Goal: Task Accomplishment & Management: Use online tool/utility

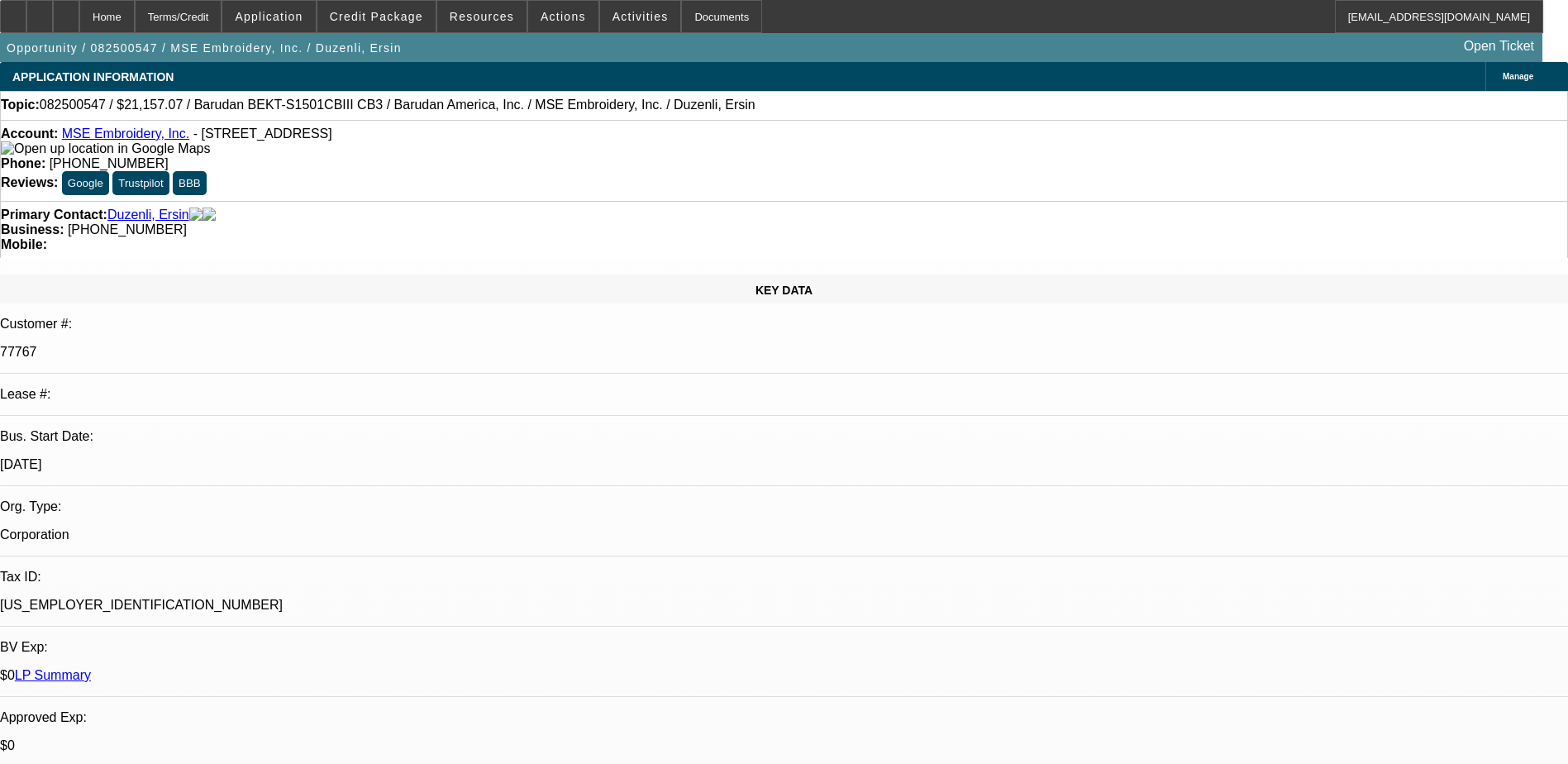
select select "0"
select select "2"
select select "0"
select select "6"
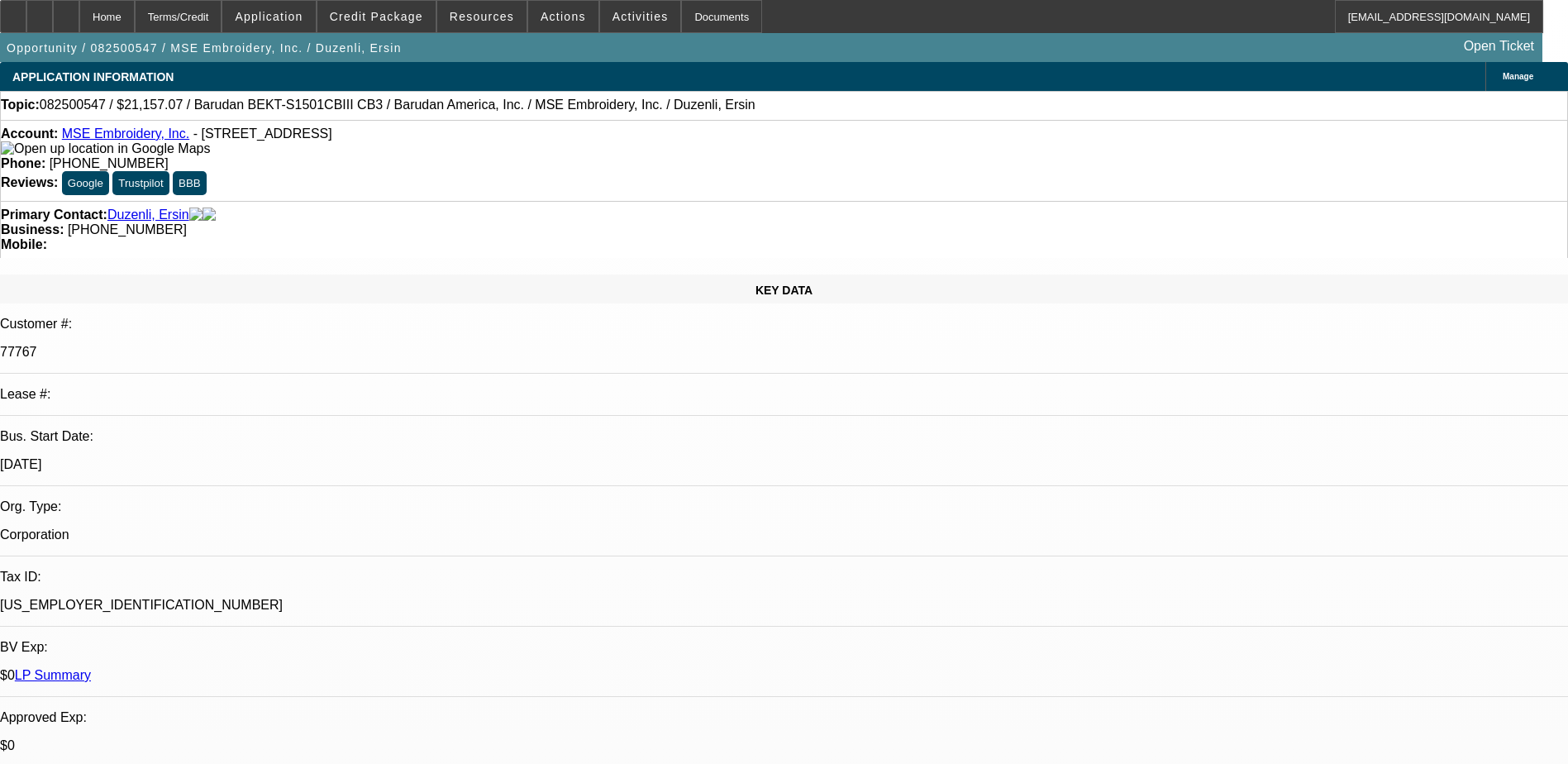
select select "0"
select select "2"
select select "0.1"
select select "4"
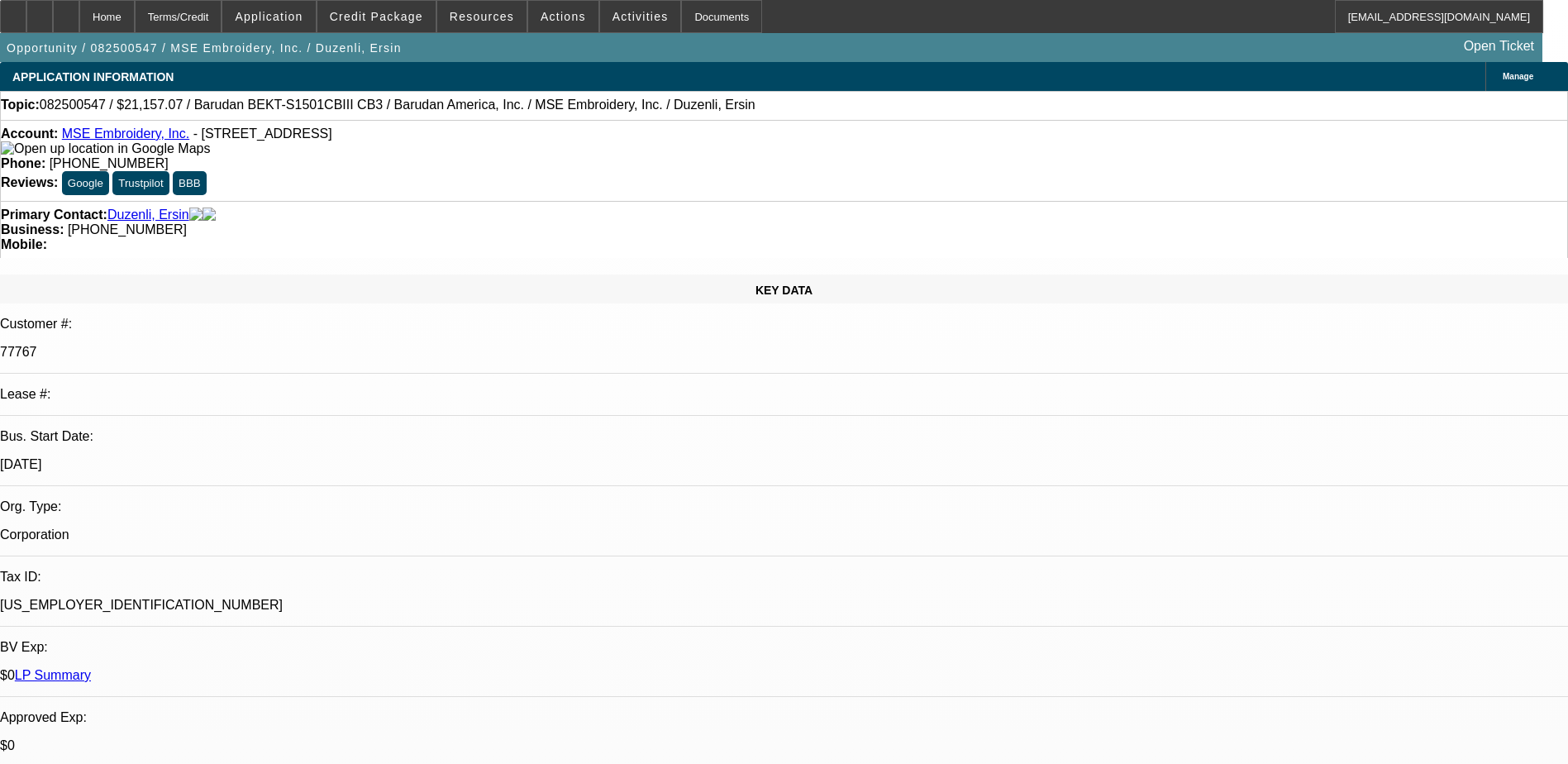
select select "0"
select select "2"
select select "0"
select select "6"
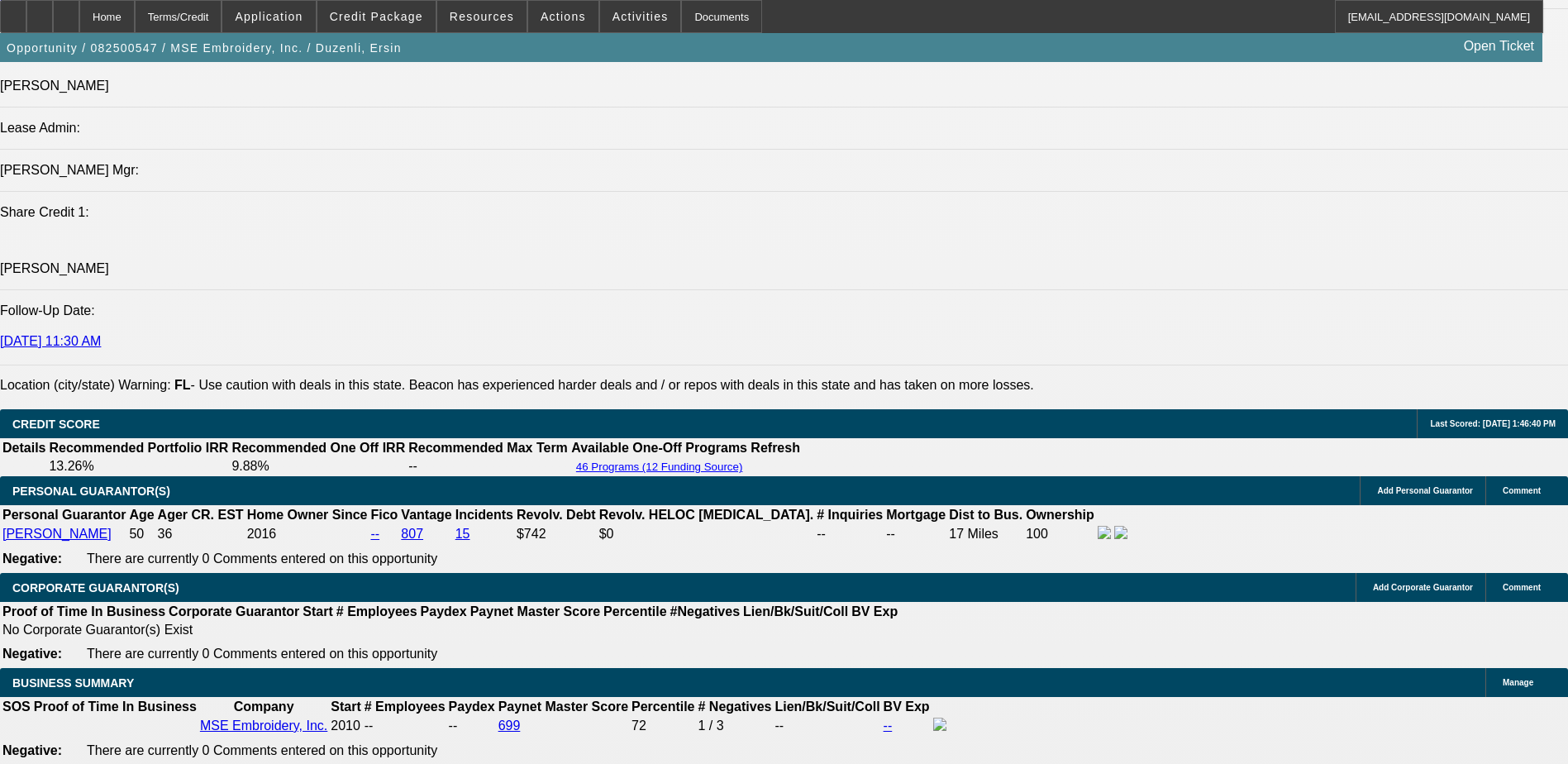
scroll to position [2398, 0]
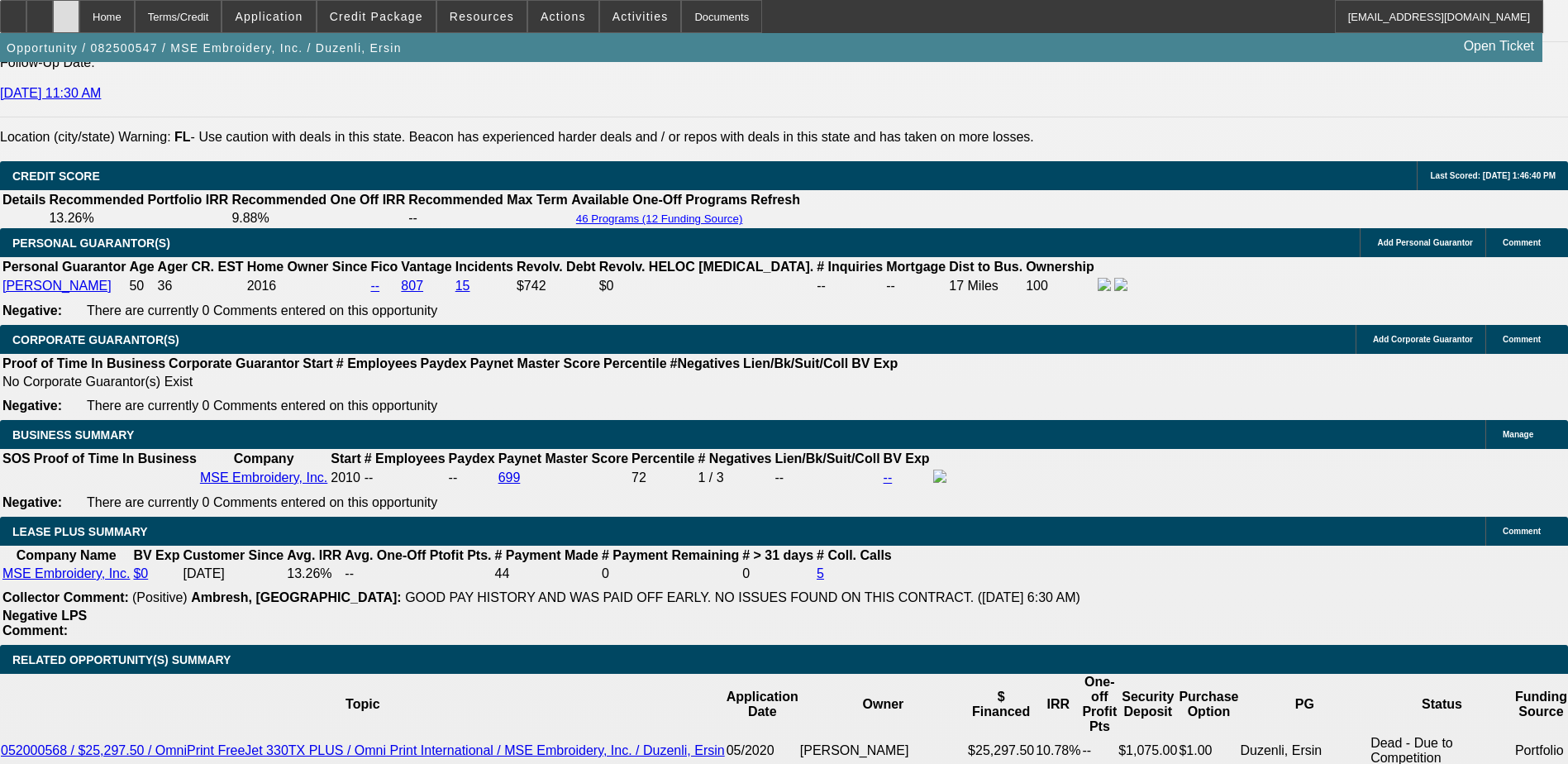
click at [79, 25] on div at bounding box center [66, 16] width 26 height 33
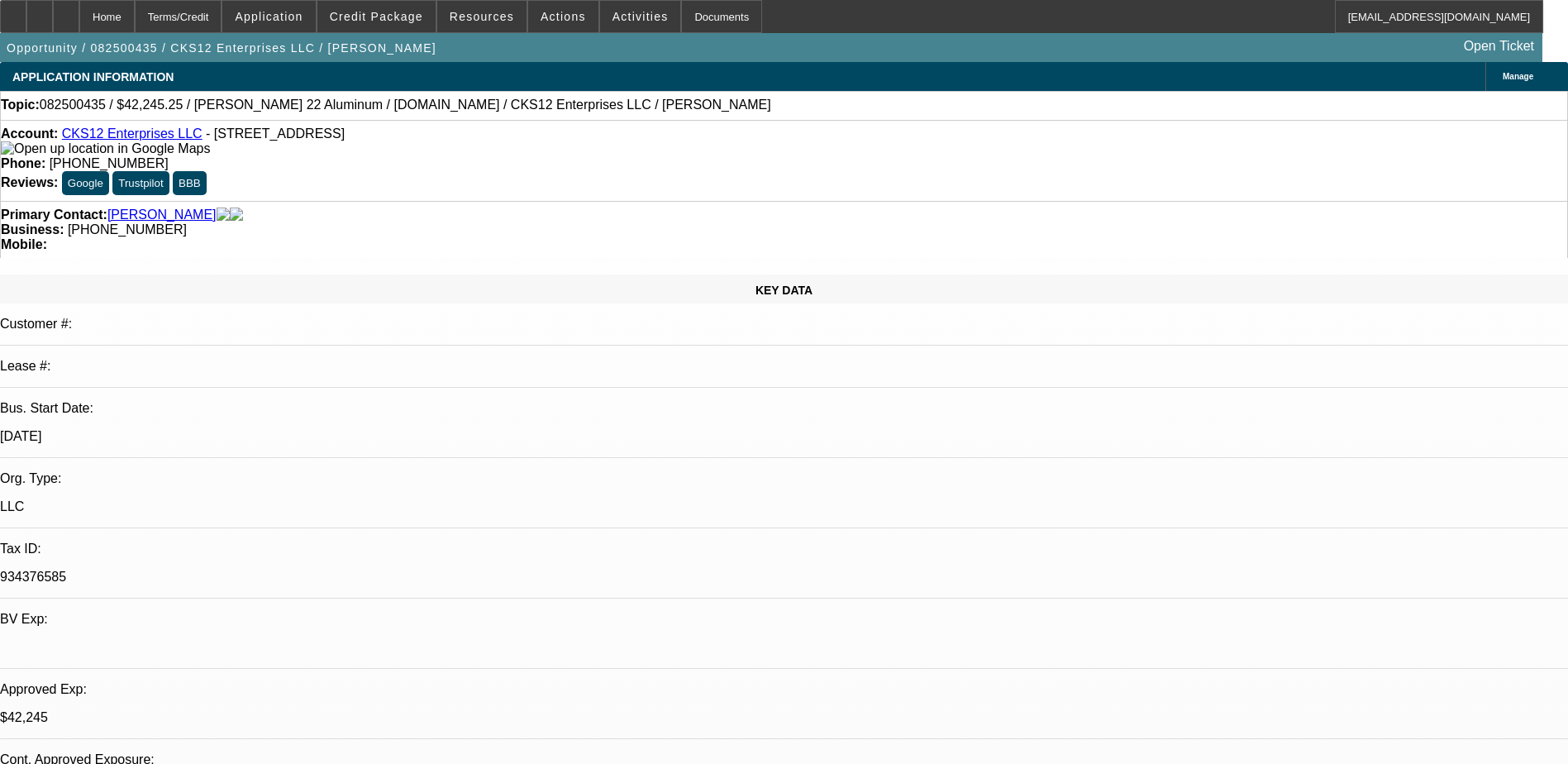
select select "0"
select select "2"
select select "0.1"
select select "4"
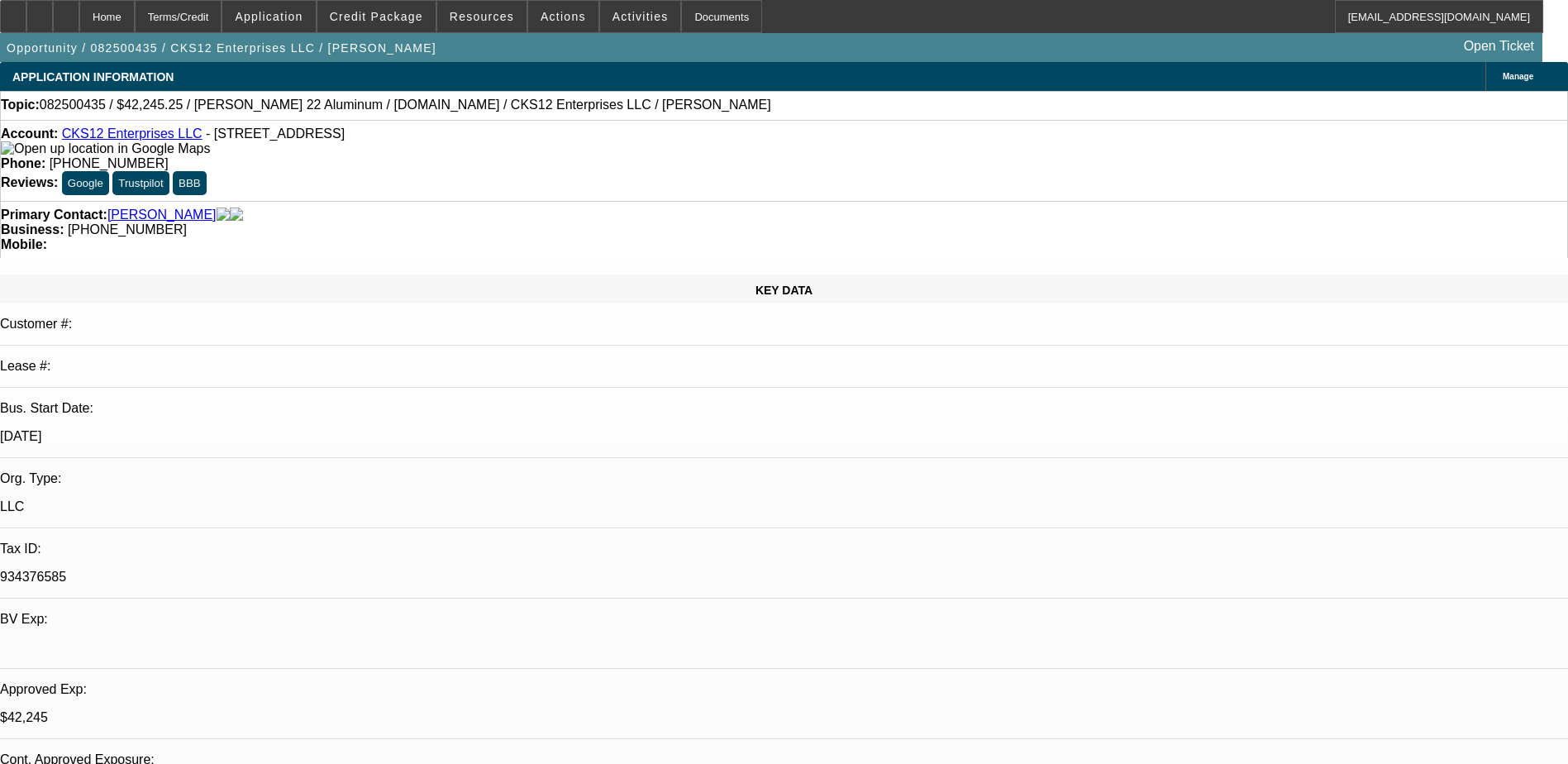
select select "0"
select select "2"
select select "0.1"
select select "4"
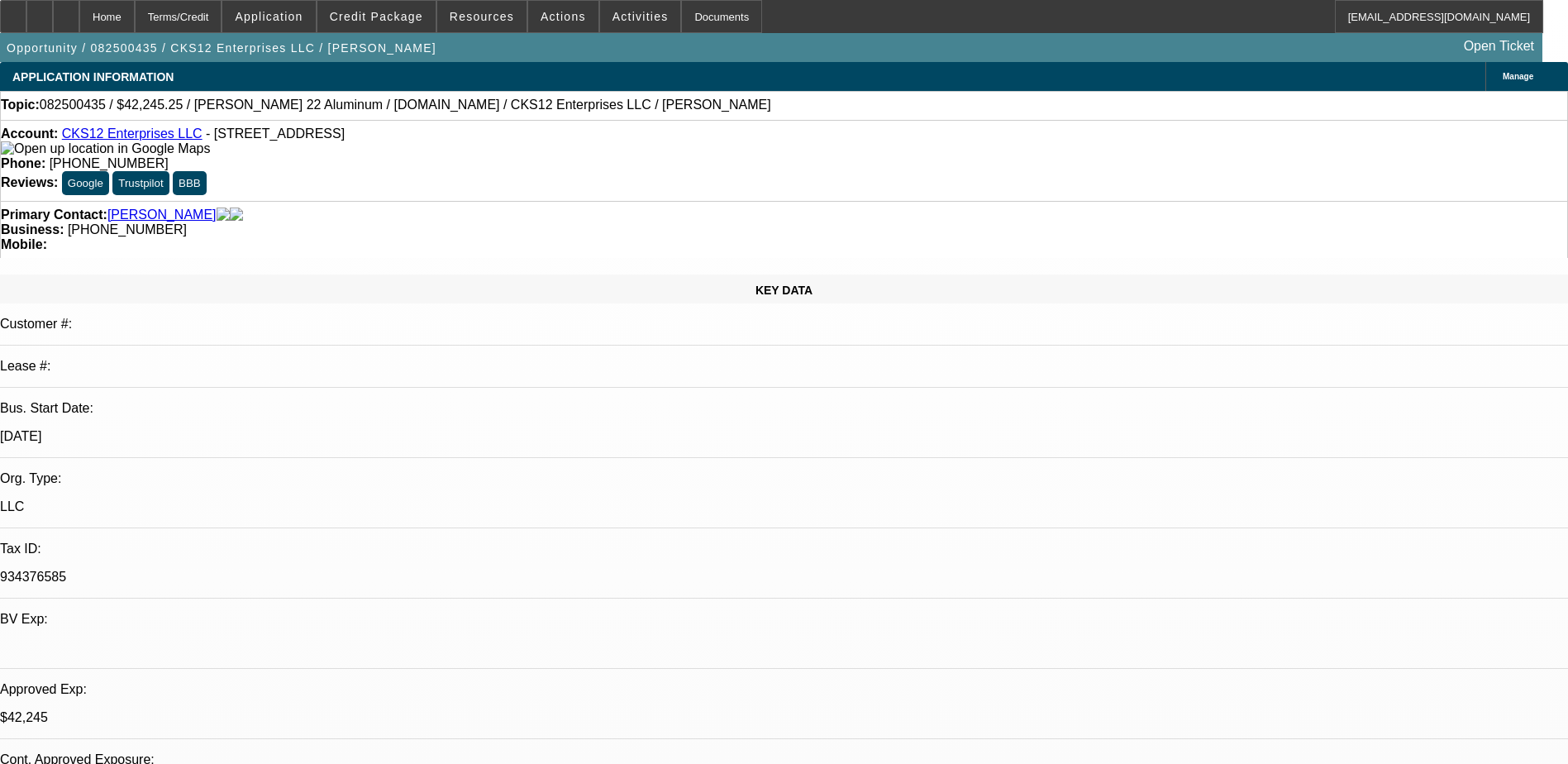
select select "0"
select select "2"
select select "0.1"
select select "4"
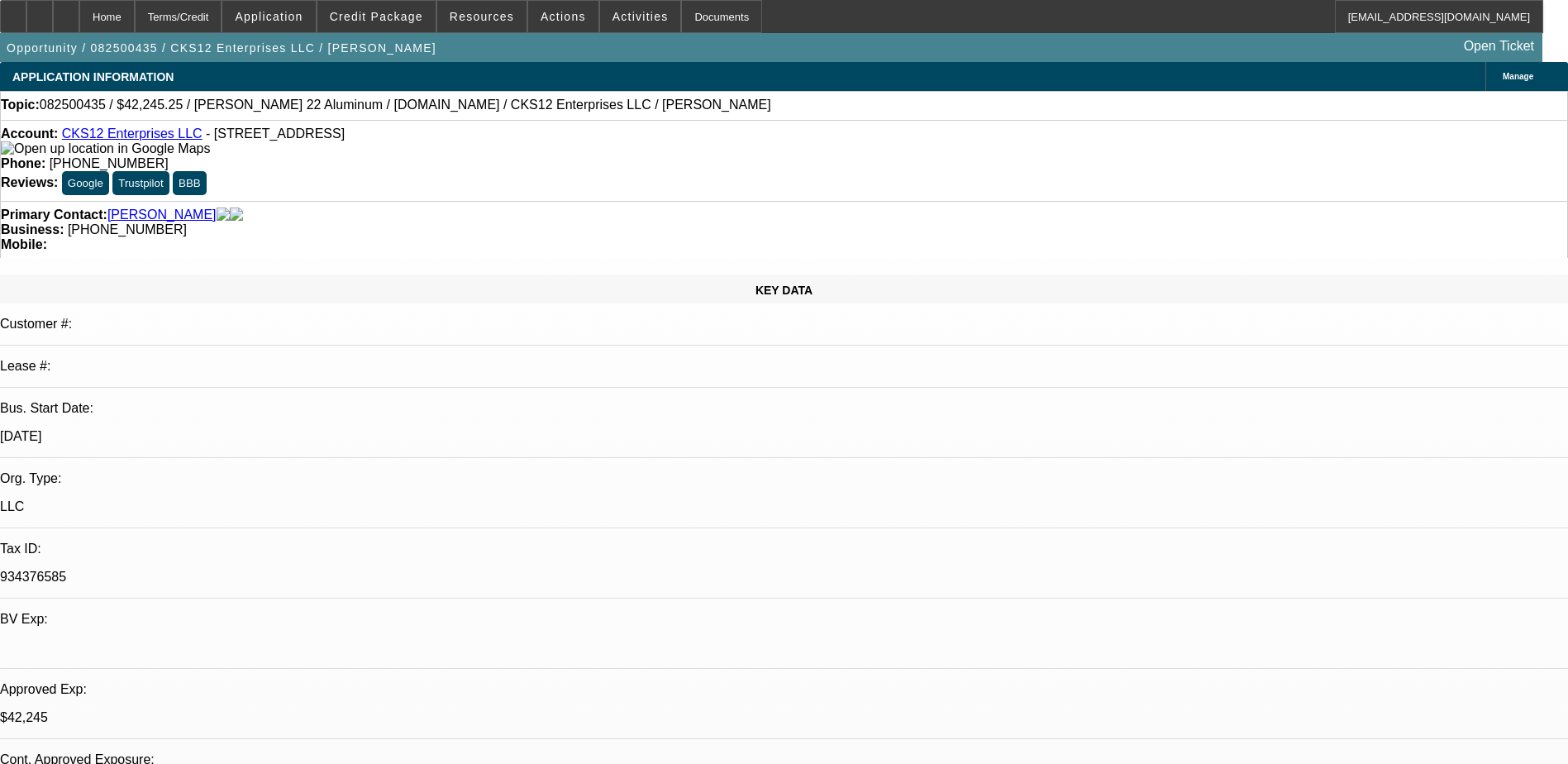
select select "0"
select select "3"
select select "0.1"
select select "4"
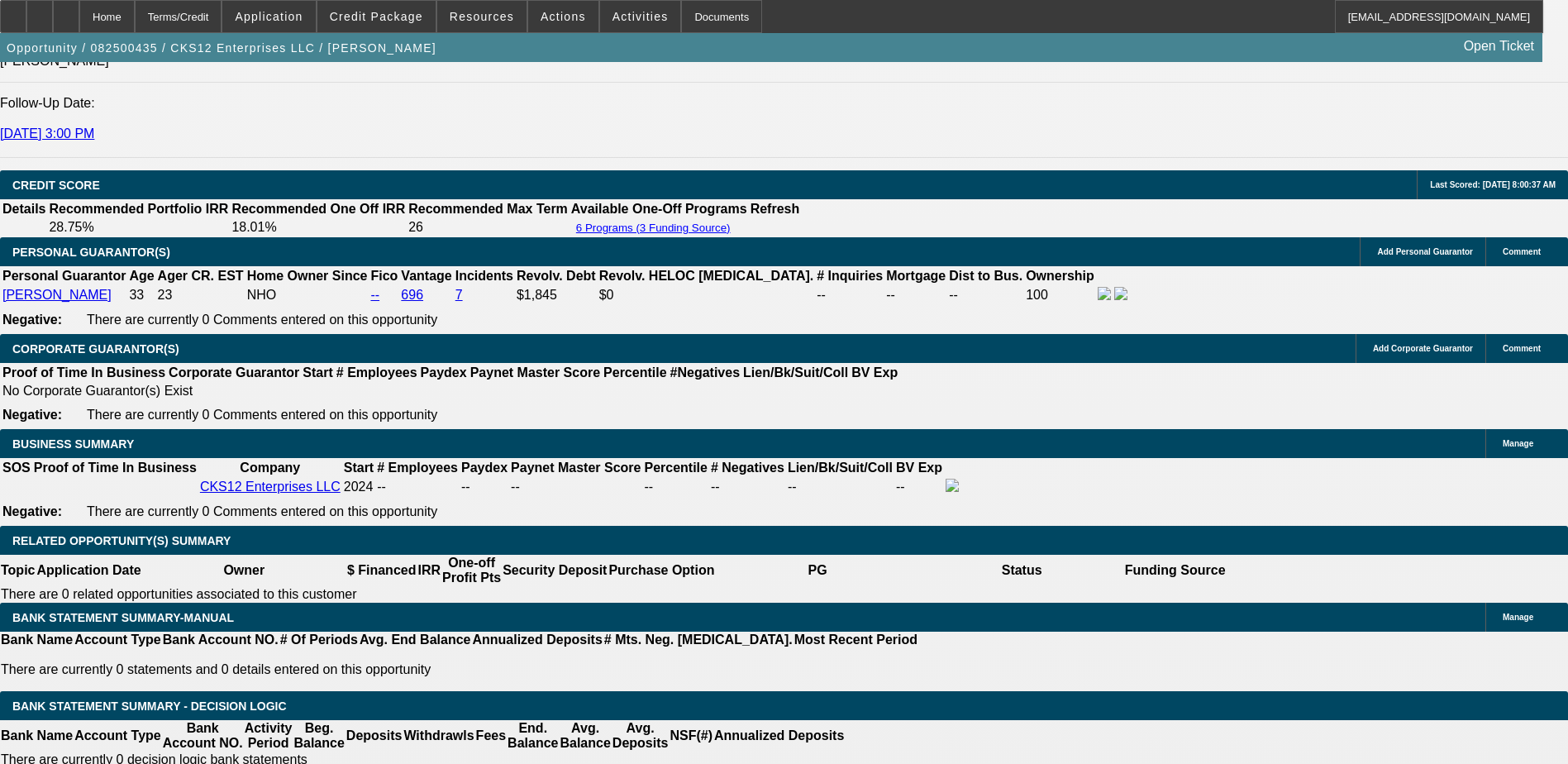
scroll to position [2315, 0]
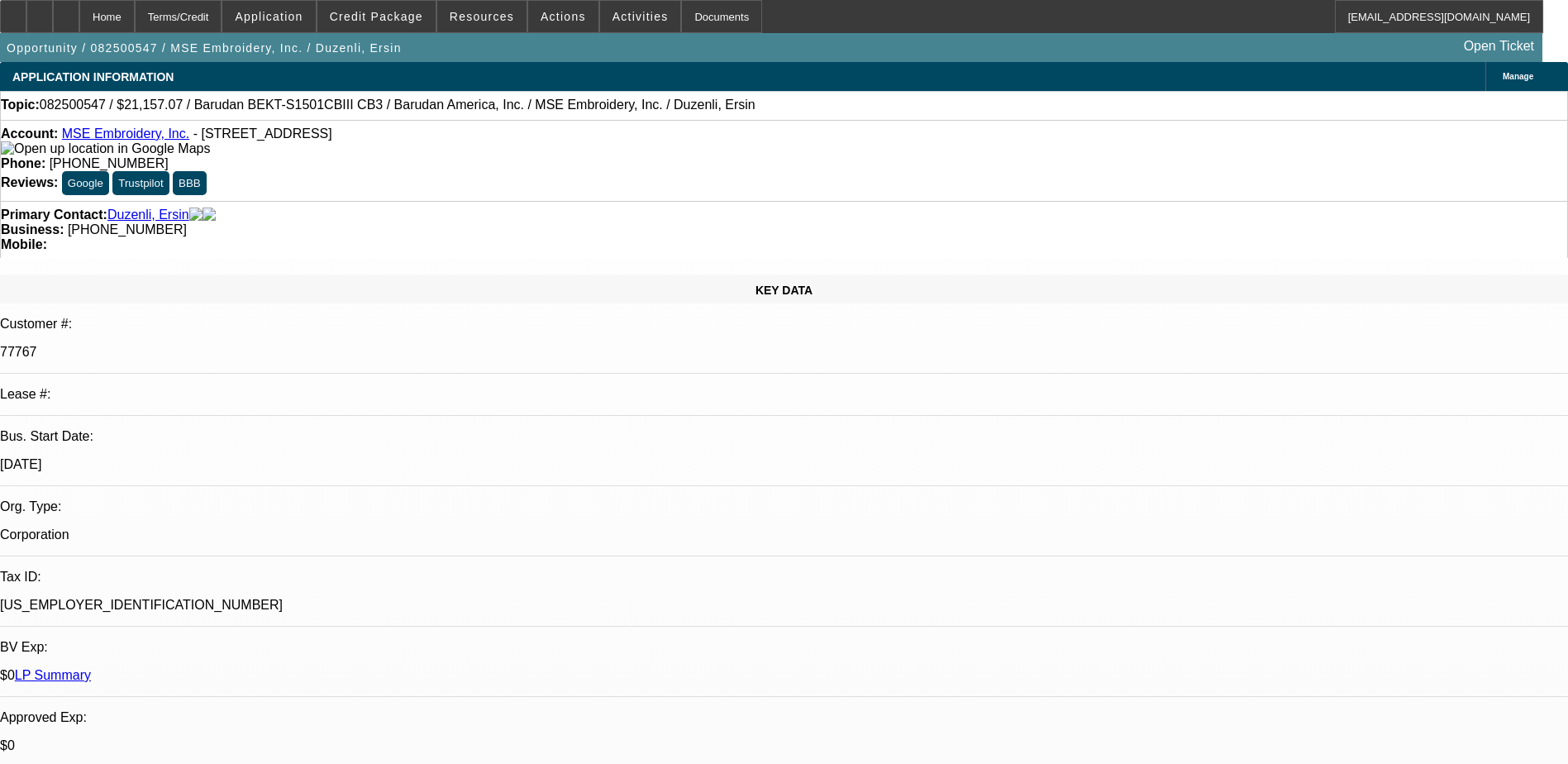
select select "0"
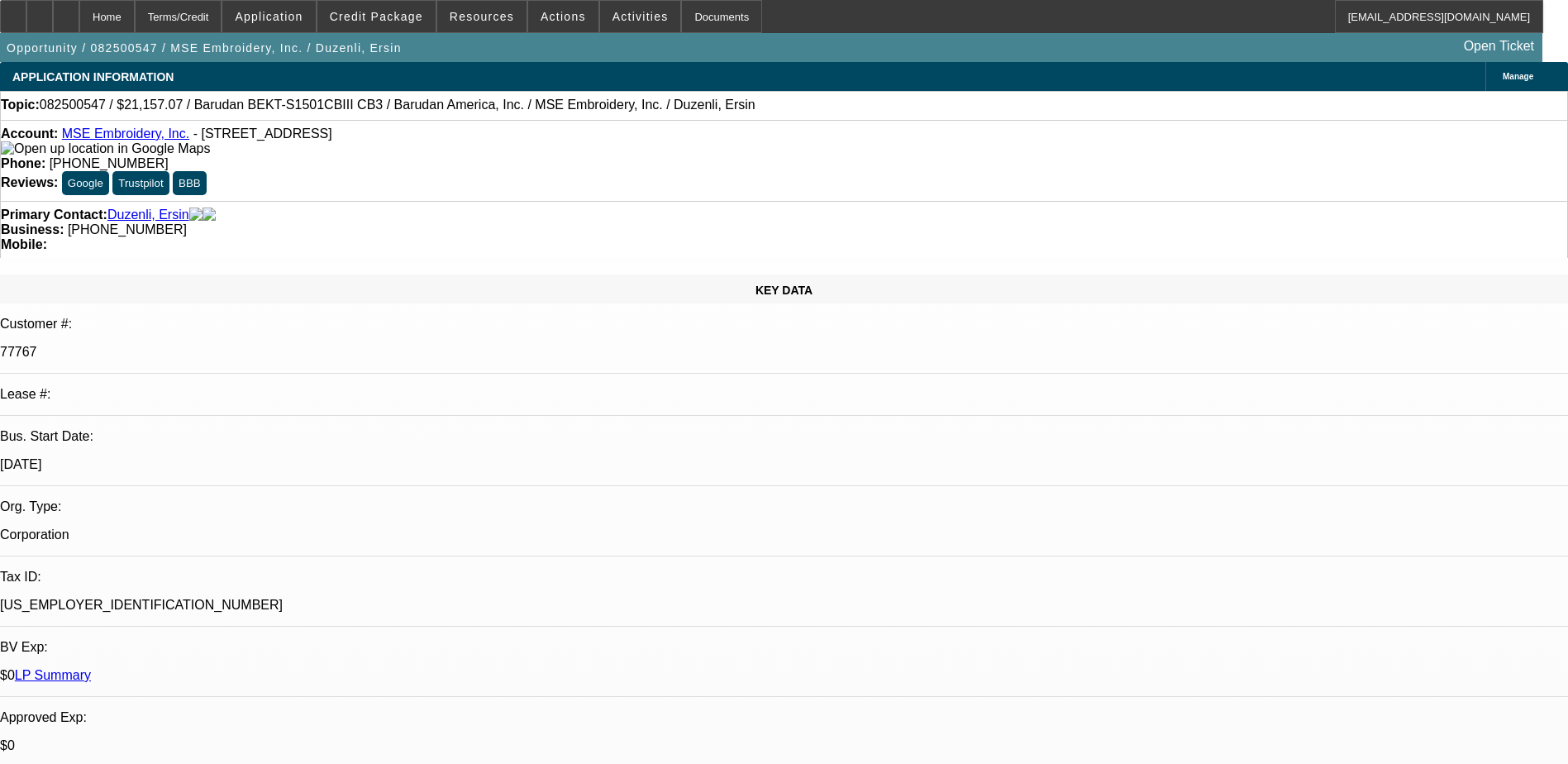
select select "0.1"
select select "0"
select select "1"
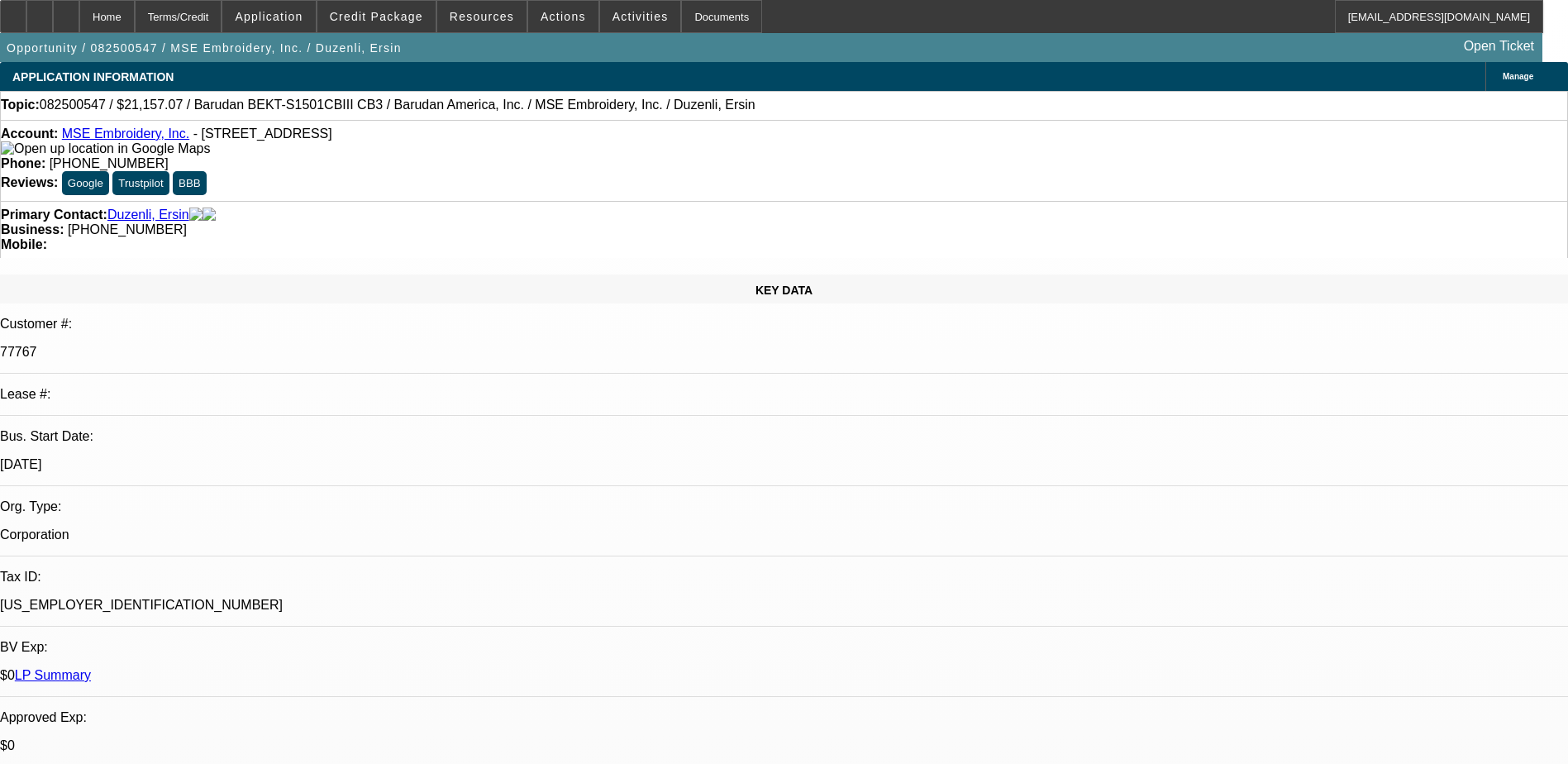
select select "2"
select select "6"
select select "1"
select select "2"
select select "4"
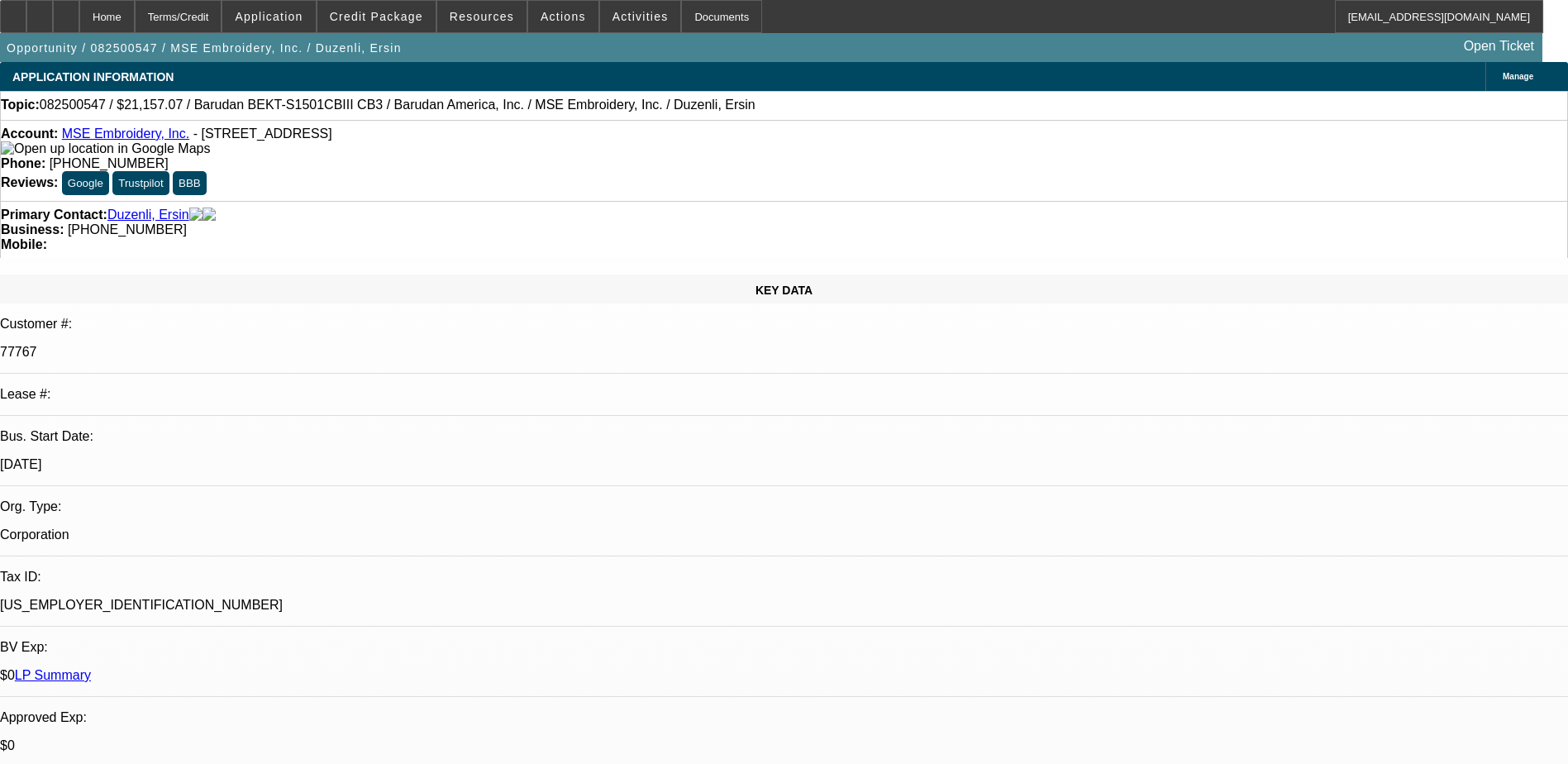
select select "1"
select select "2"
select select "6"
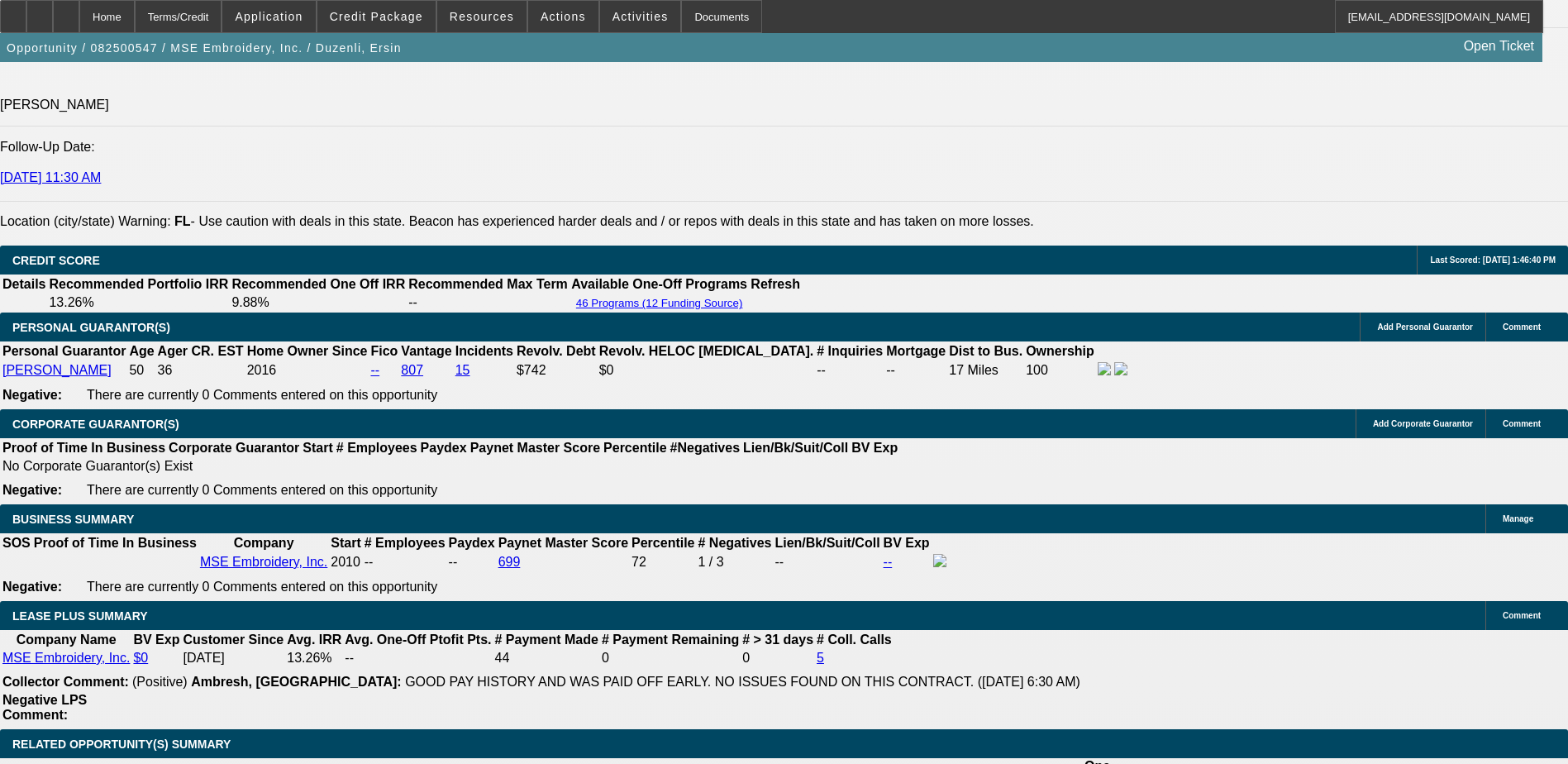
scroll to position [2315, 0]
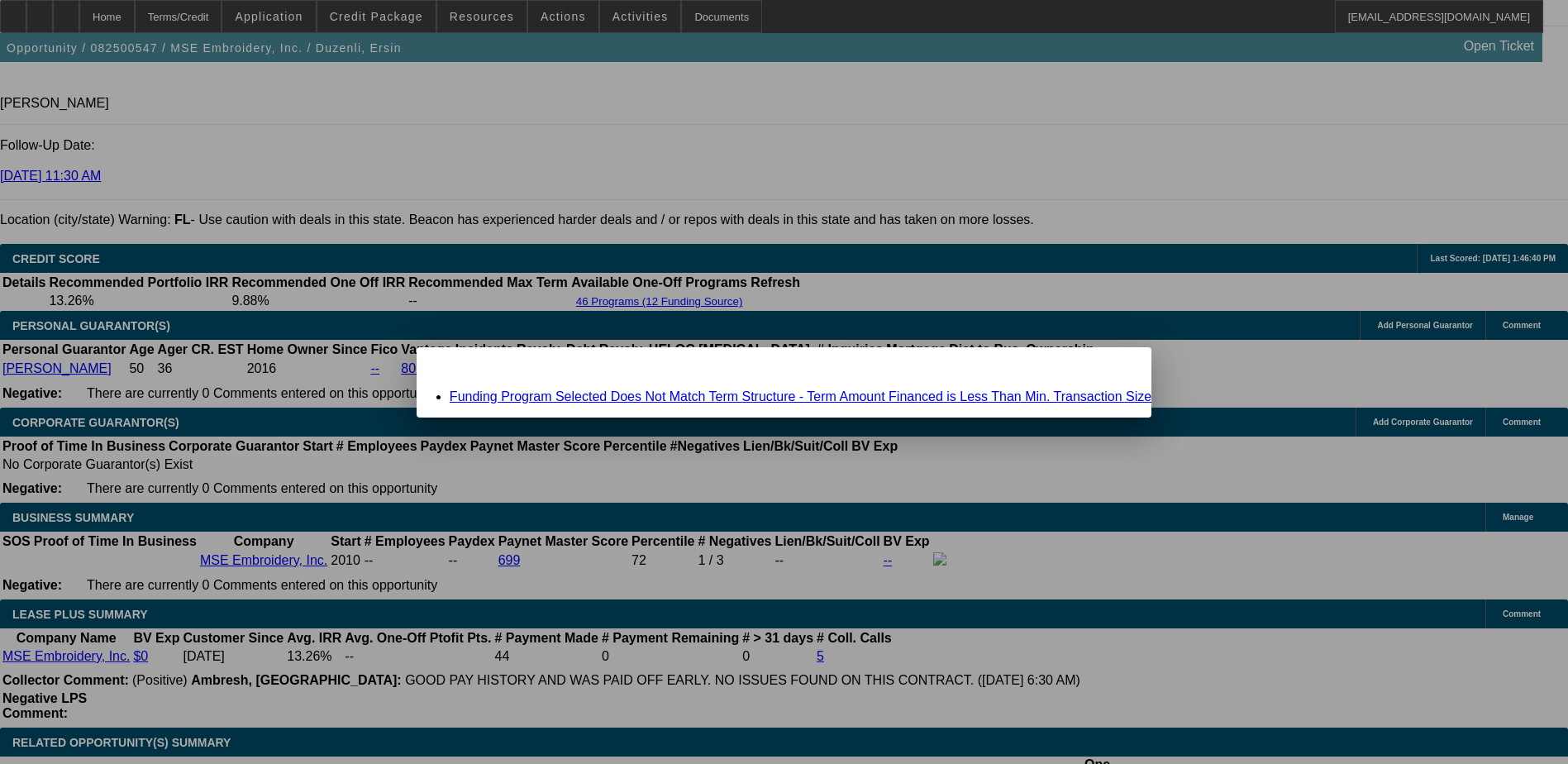
click at [1119, 366] on span "Close" at bounding box center [1130, 362] width 22 height 9
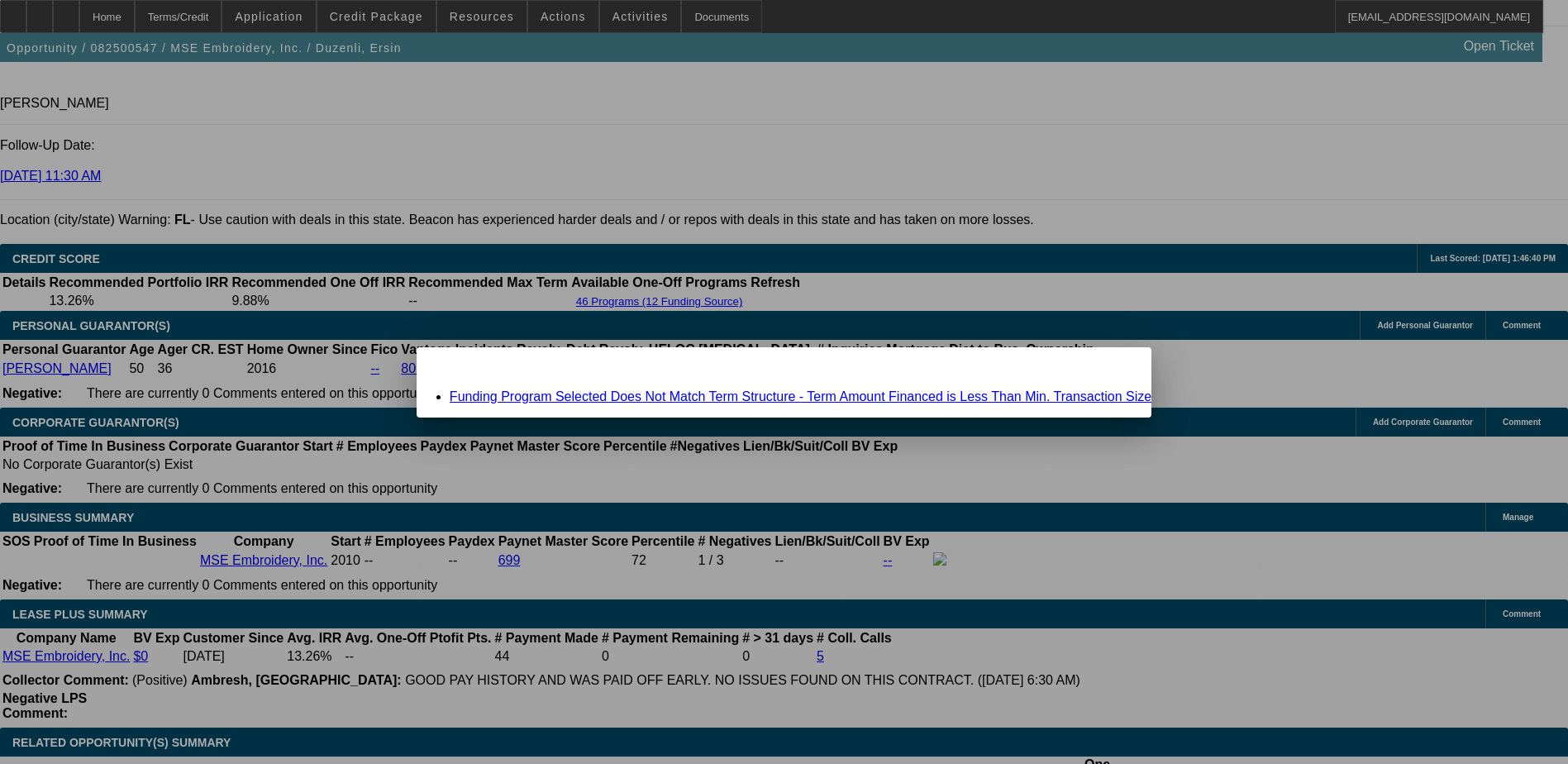
scroll to position [0, 0]
click at [1119, 366] on span "Close" at bounding box center [1130, 362] width 22 height 9
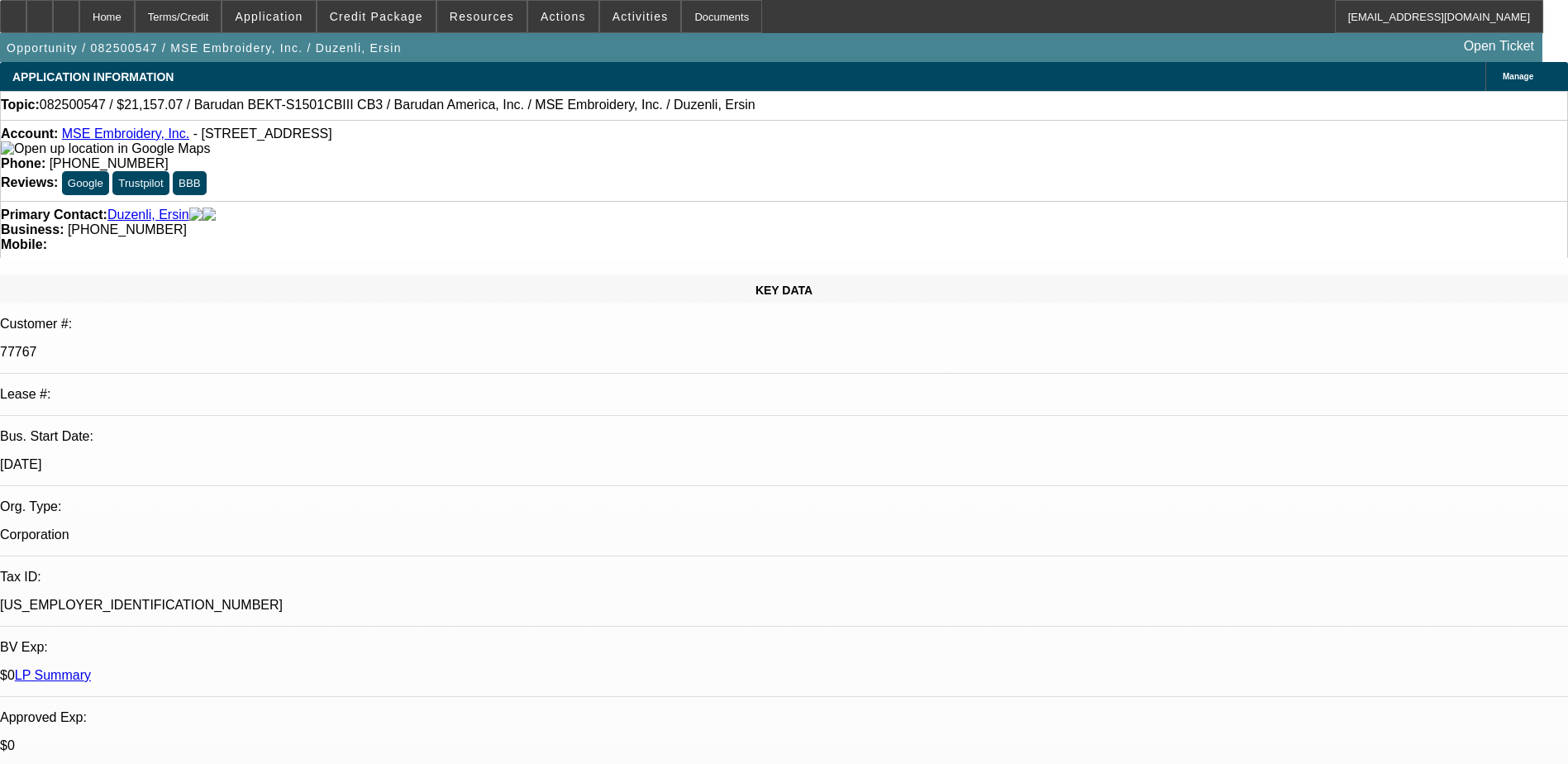
scroll to position [2315, 0]
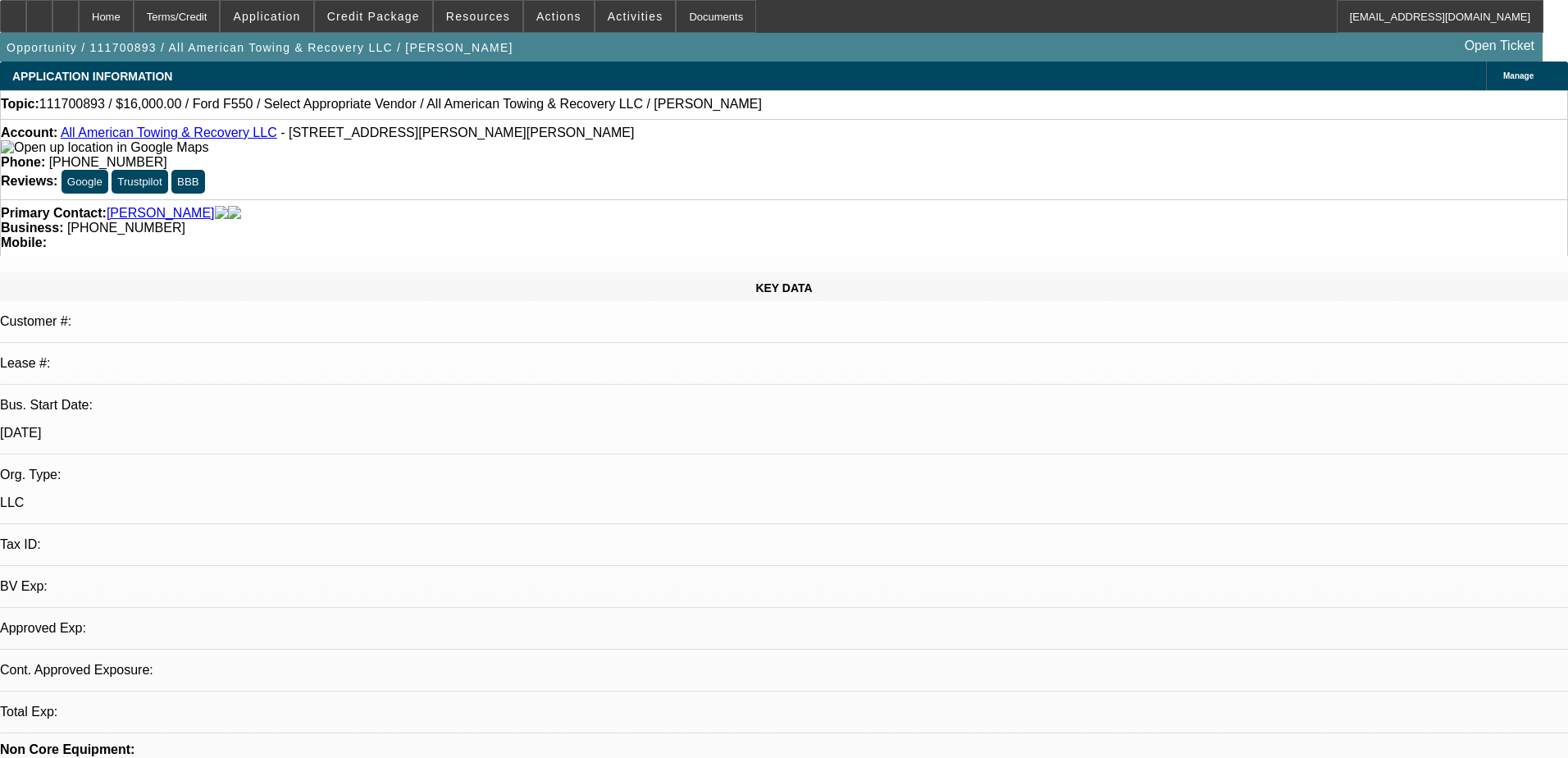
select select "0"
select select "2"
select select "0.1"
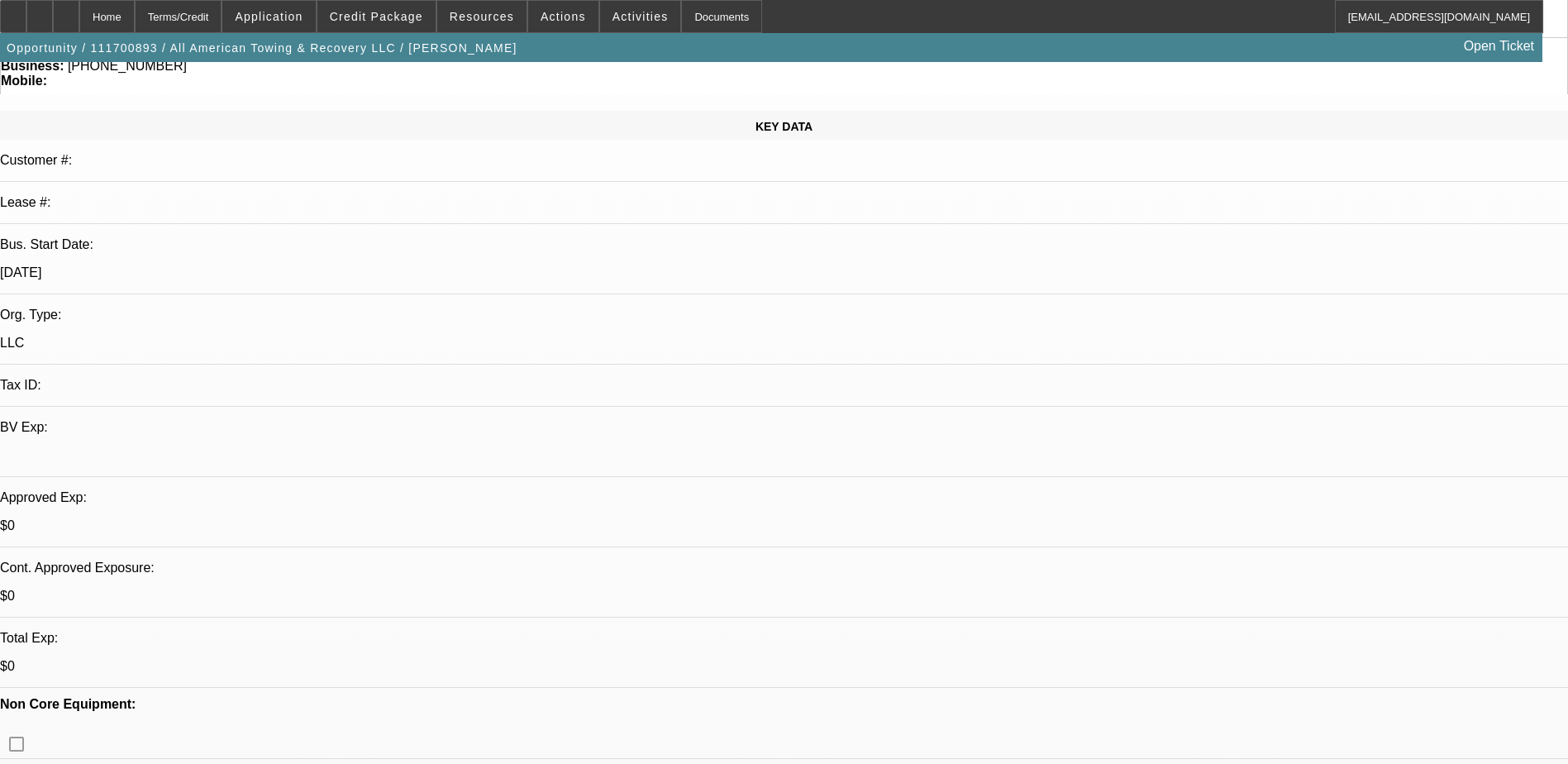
scroll to position [166, 0]
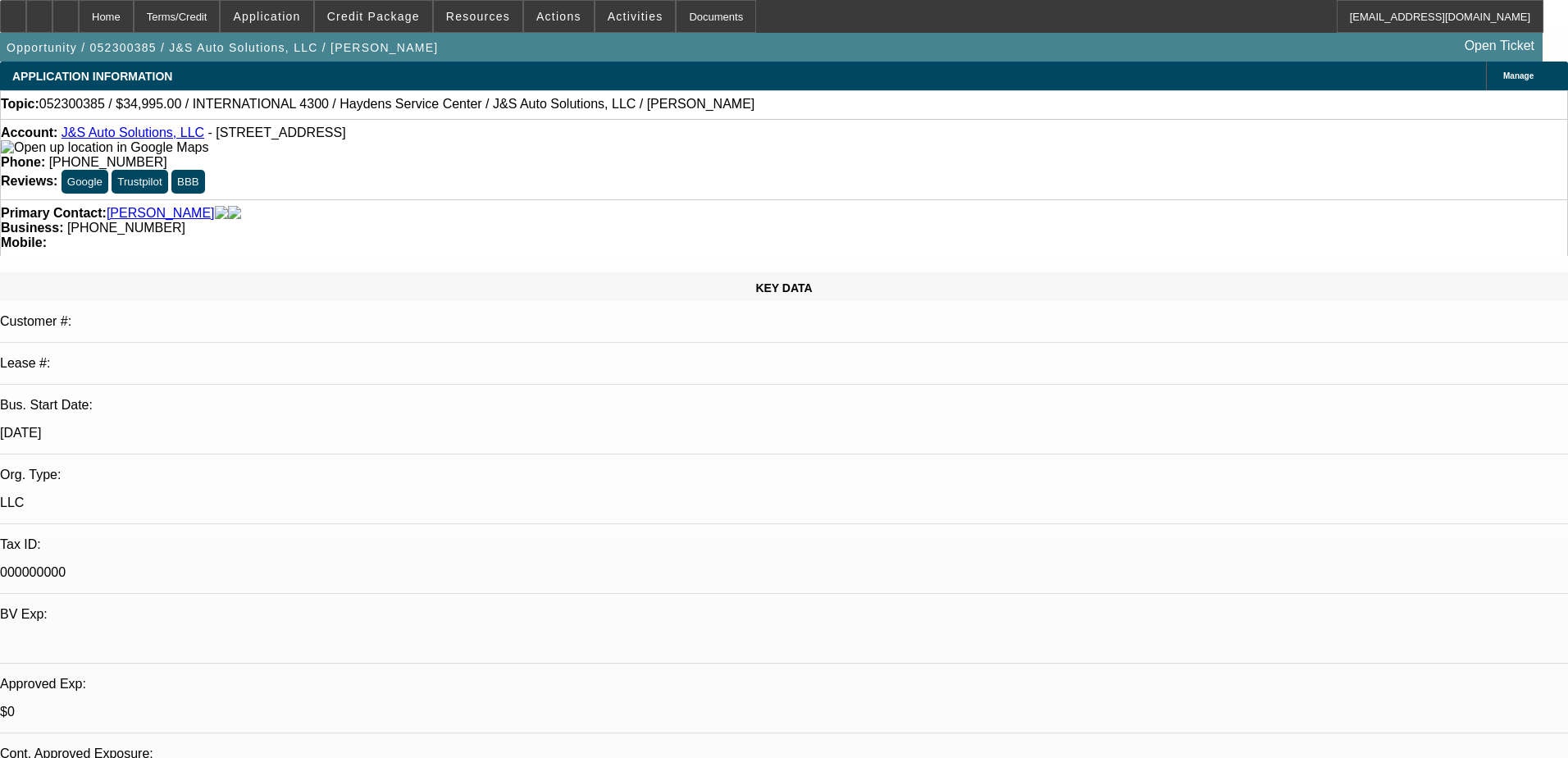
select select "0"
select select "0.1"
select select "4"
select select "0"
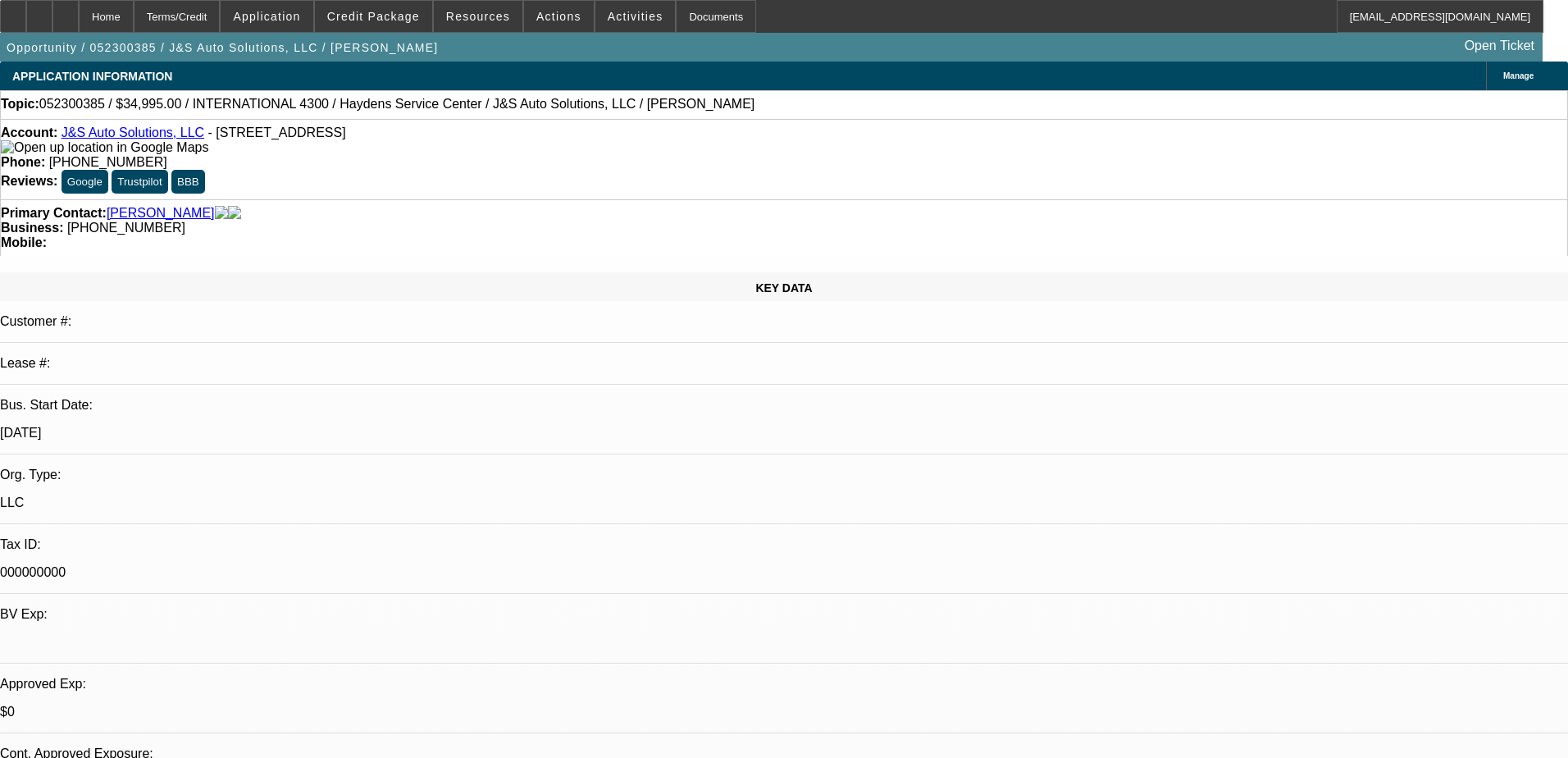
select select "0"
select select "0.1"
select select "4"
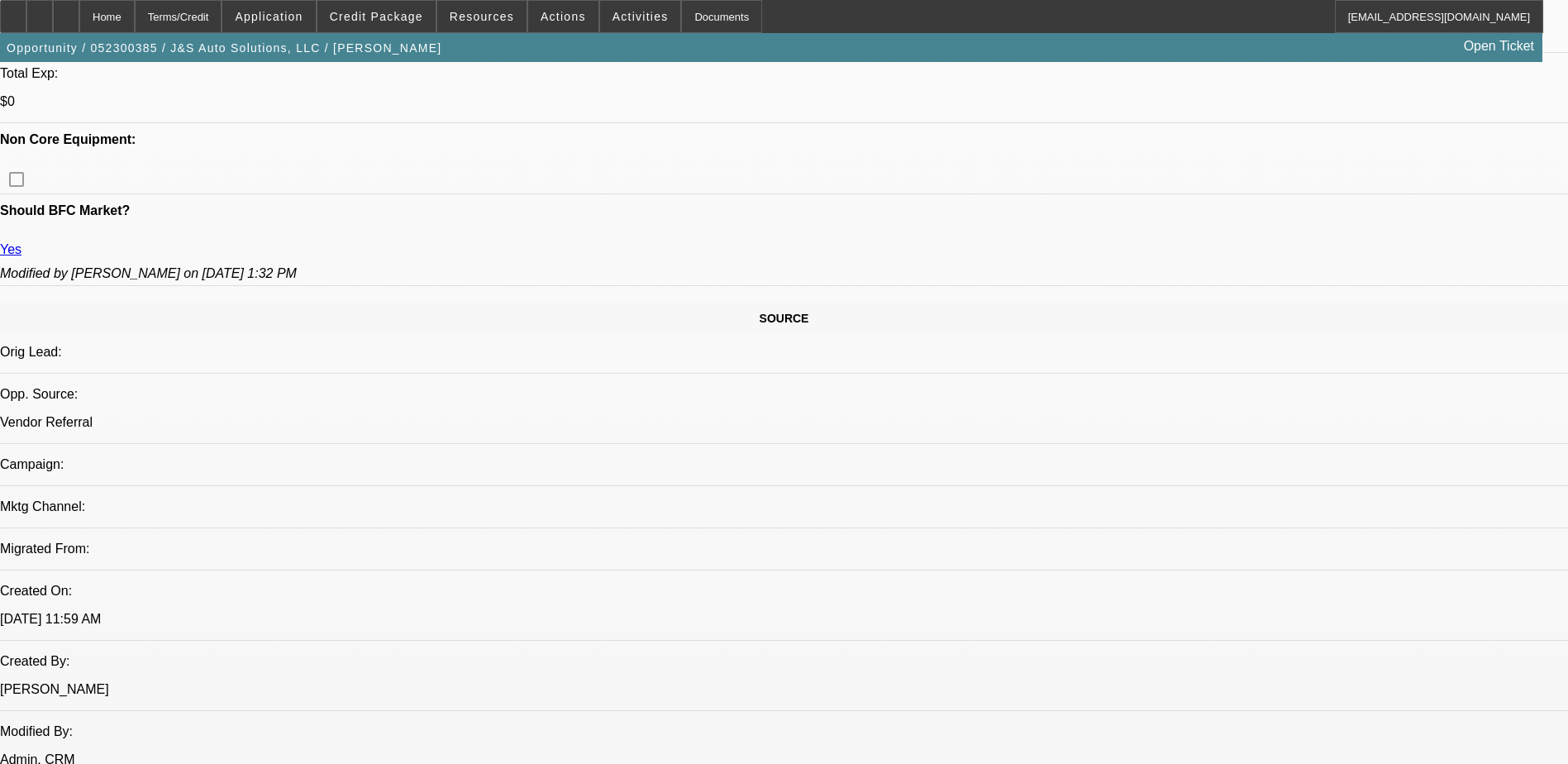
scroll to position [496, 0]
